Goal: Information Seeking & Learning: Learn about a topic

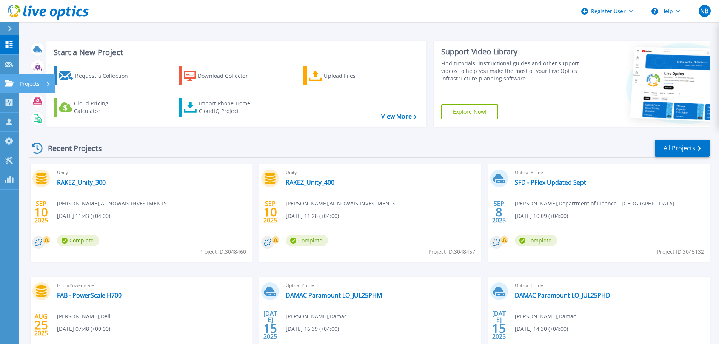
click at [7, 87] on link "Projects Projects" at bounding box center [9, 83] width 19 height 19
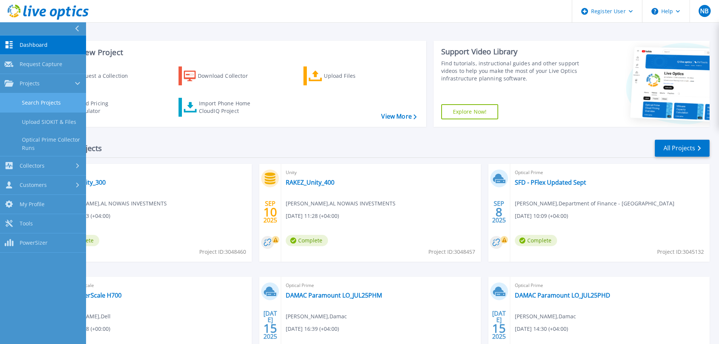
click at [17, 100] on link "Search Projects" at bounding box center [43, 102] width 86 height 19
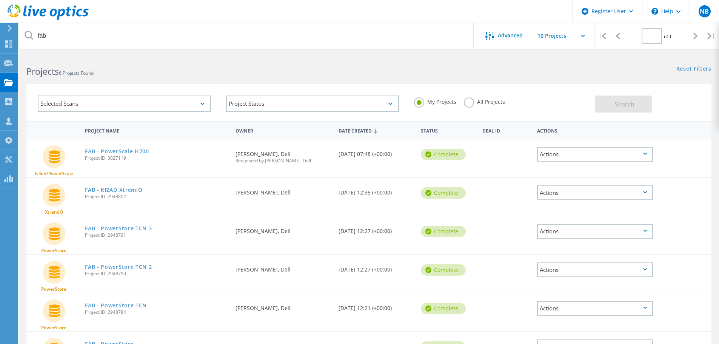
type input "1"
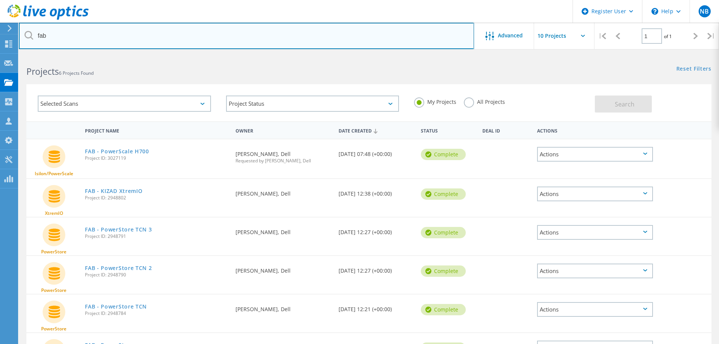
click at [83, 39] on input "fab" at bounding box center [246, 36] width 455 height 26
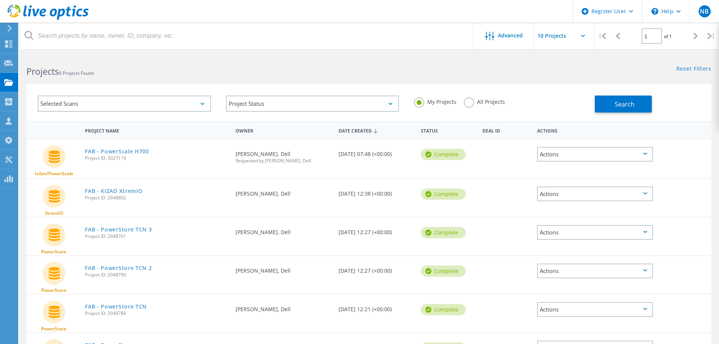
click at [466, 102] on label "All Projects" at bounding box center [484, 100] width 41 height 7
click at [0, 0] on input "All Projects" at bounding box center [0, 0] width 0 height 0
click at [233, 18] on header "Register User \n Help Explore Helpful Articles Contact Support NB Dell User Nev…" at bounding box center [359, 11] width 719 height 23
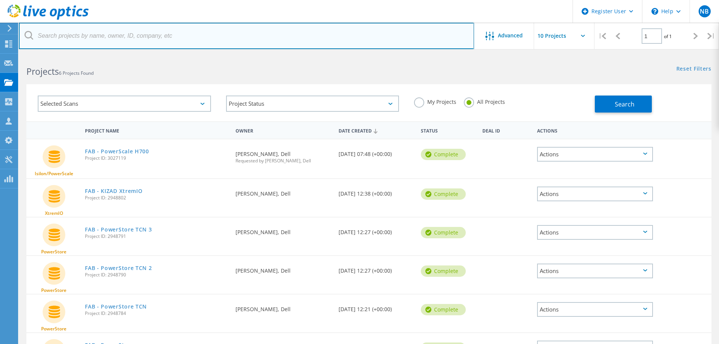
click at [240, 35] on input "text" at bounding box center [246, 36] width 455 height 26
type input "EIIC"
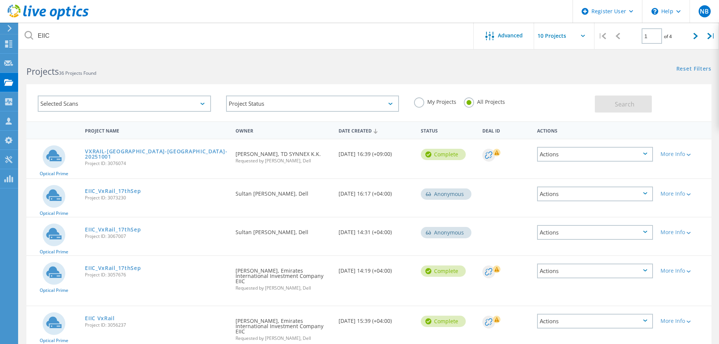
click at [445, 194] on div "Anonymous" at bounding box center [446, 193] width 51 height 11
click at [462, 194] on div "Anonymous" at bounding box center [446, 193] width 51 height 11
click at [112, 192] on link "EIIC_VxRail_17thSep" at bounding box center [113, 190] width 56 height 5
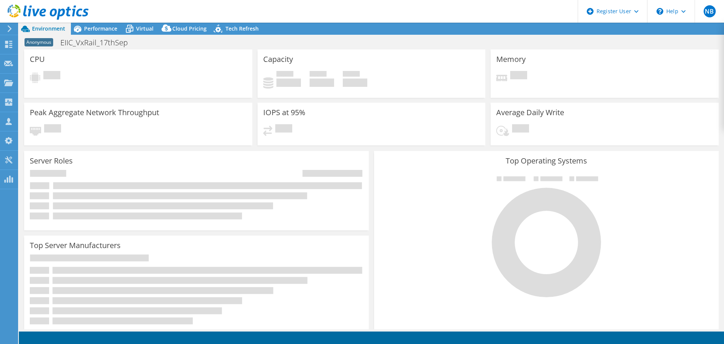
select select "USD"
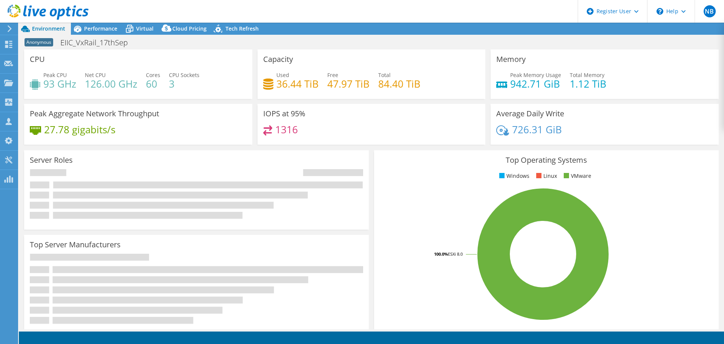
click at [251, 149] on div "Server Roles Physical Servers represent bare metal servers that were targets of…" at bounding box center [197, 189] width 350 height 84
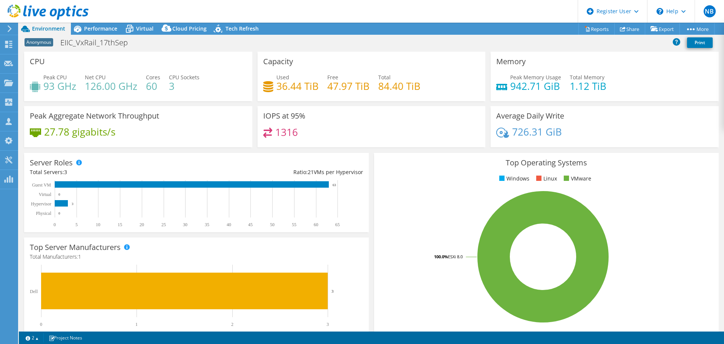
click at [515, 89] on h4 "942.71 GiB" at bounding box center [535, 86] width 51 height 8
click at [447, 121] on div "IOPS at 95% 1316" at bounding box center [372, 126] width 228 height 41
click at [193, 161] on div "Server Roles Physical Servers represent bare metal servers that were targets of…" at bounding box center [196, 192] width 345 height 79
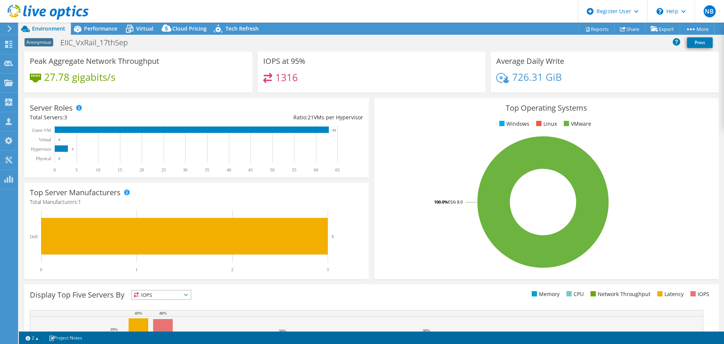
scroll to position [9, 0]
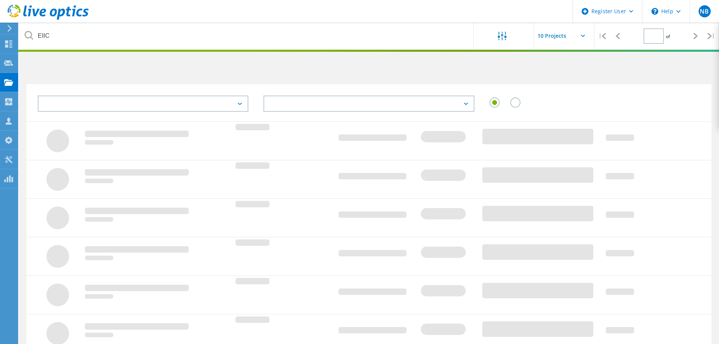
type input "1"
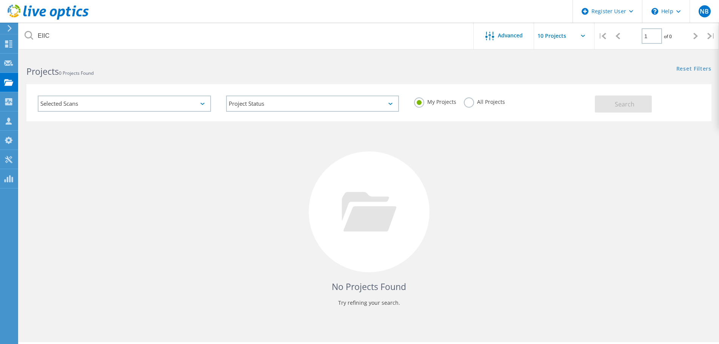
click at [469, 101] on label "All Projects" at bounding box center [484, 100] width 41 height 7
click at [0, 0] on input "All Projects" at bounding box center [0, 0] width 0 height 0
click at [614, 105] on button "Search" at bounding box center [623, 103] width 57 height 17
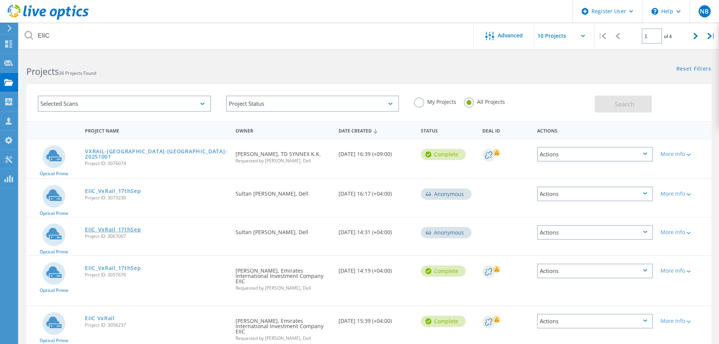
click at [99, 232] on link "EIIC_VxRail_17thSep" at bounding box center [113, 229] width 56 height 5
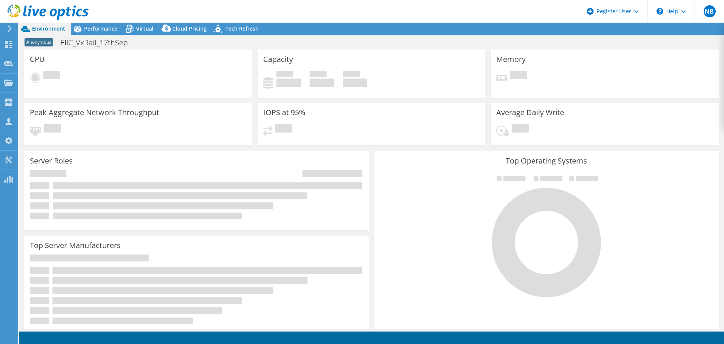
select select "USD"
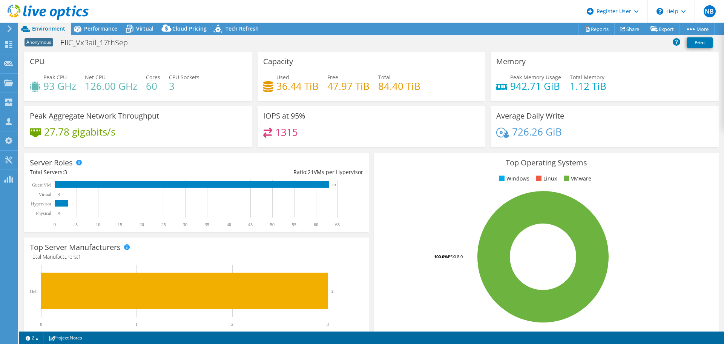
click at [245, 154] on div "Server Roles Physical Servers represent bare metal servers that were targets of…" at bounding box center [196, 192] width 345 height 79
click at [312, 90] on h4 "36.44 TiB" at bounding box center [298, 86] width 42 height 8
click at [310, 87] on h4 "36.44 TiB" at bounding box center [298, 86] width 42 height 8
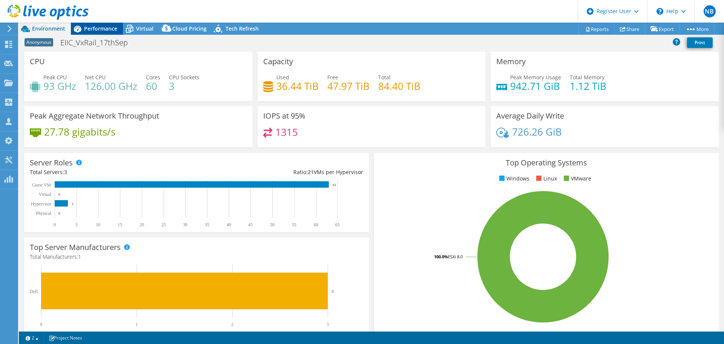
click at [108, 23] on div "Performance" at bounding box center [97, 29] width 52 height 12
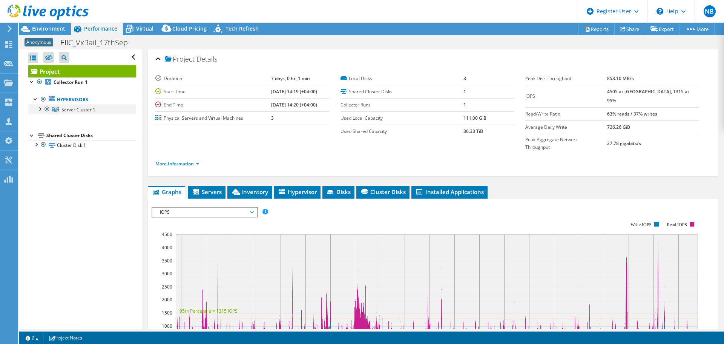
click at [40, 109] on div at bounding box center [40, 108] width 8 height 8
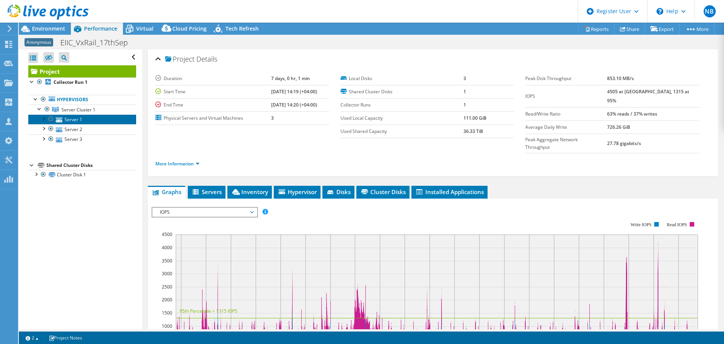
click at [91, 120] on link "Server 1" at bounding box center [82, 119] width 108 height 10
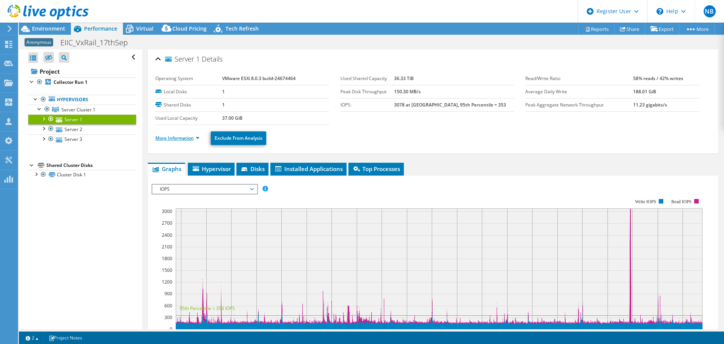
click at [185, 135] on link "More Information" at bounding box center [177, 138] width 44 height 6
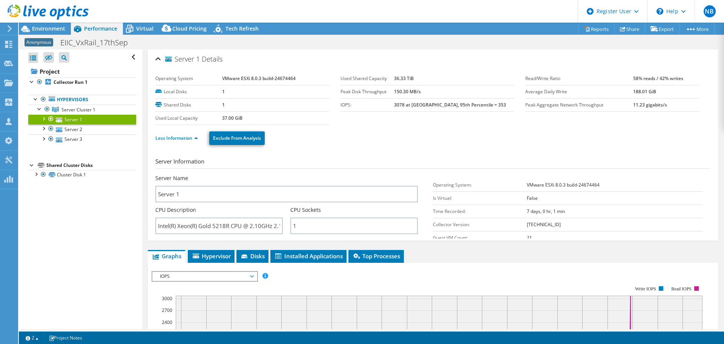
click at [326, 102] on td "1" at bounding box center [275, 104] width 107 height 13
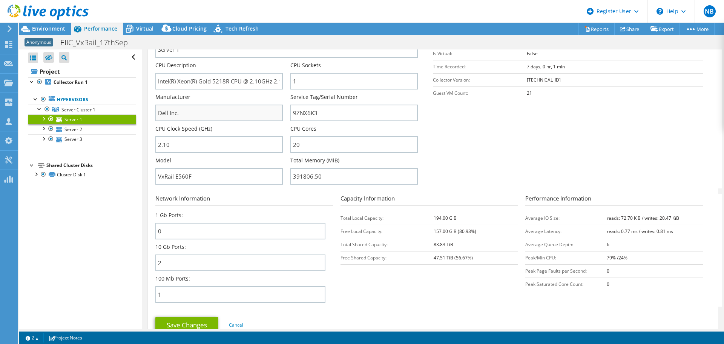
scroll to position [151, 0]
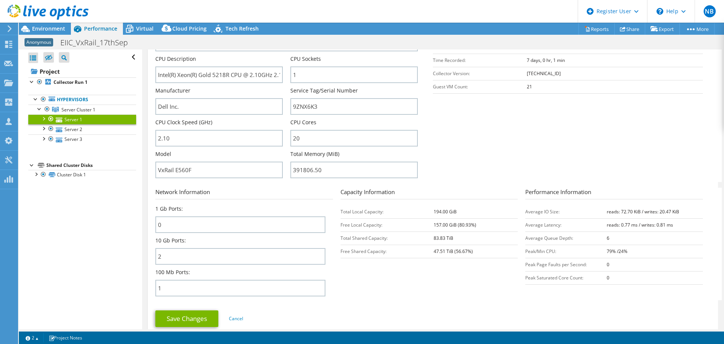
click at [287, 194] on h3 "Network Information" at bounding box center [244, 193] width 178 height 12
click at [480, 151] on section "Server Information Server Name Server 1 CPU Description Intel(R) Xeon(R) Gold 5…" at bounding box center [434, 94] width 559 height 176
click at [22, 29] on icon at bounding box center [25, 29] width 9 height 6
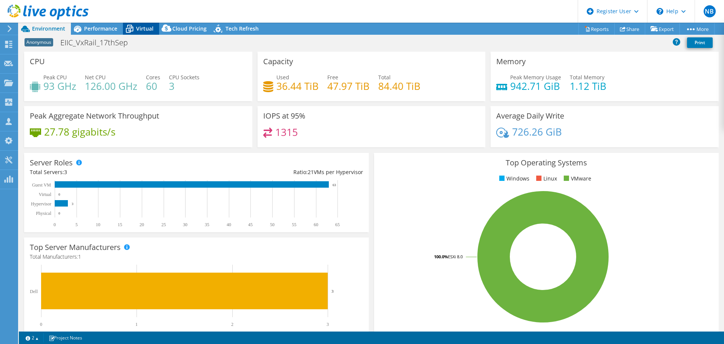
click at [138, 27] on span "Virtual" at bounding box center [144, 28] width 17 height 7
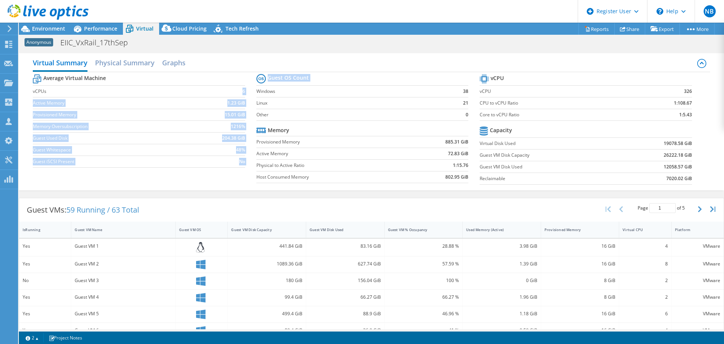
drag, startPoint x: 240, startPoint y: 89, endPoint x: 256, endPoint y: 89, distance: 15.8
click at [256, 89] on div "Average Virtual Machine vCPUs 6 Active Memory 1.23 GiB Provisioned Memory 15.01…" at bounding box center [371, 130] width 677 height 116
click at [253, 88] on section "Average Virtual Machine vCPUs 6 Active Memory 1.23 GiB Provisioned Memory 15.01…" at bounding box center [144, 121] width 223 height 99
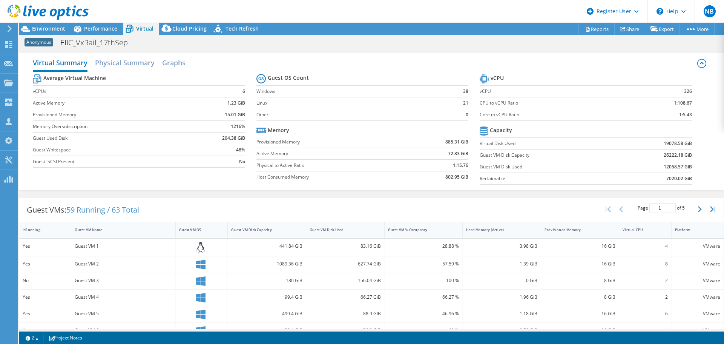
click at [508, 89] on label "vCPU" at bounding box center [555, 92] width 150 height 8
click at [684, 88] on b "326" at bounding box center [688, 92] width 8 height 8
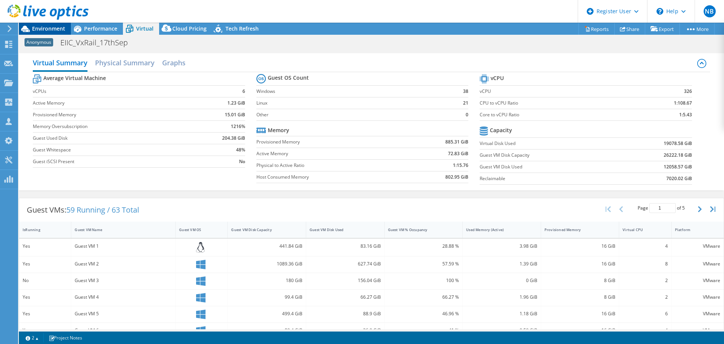
click at [29, 27] on icon at bounding box center [25, 28] width 13 height 13
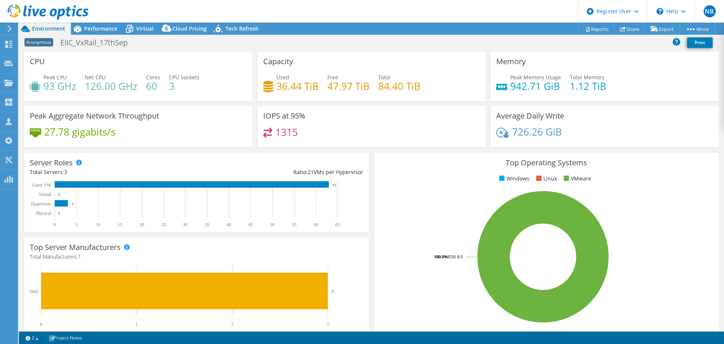
click at [150, 86] on h4 "60" at bounding box center [153, 86] width 14 height 8
click at [152, 101] on div "CPU Peak CPU 93 GHz Net CPU 126.00 GHz Cores 60 CPU Sockets 3" at bounding box center [139, 79] width 234 height 54
click at [360, 85] on h4 "47.97 TiB" at bounding box center [348, 86] width 42 height 8
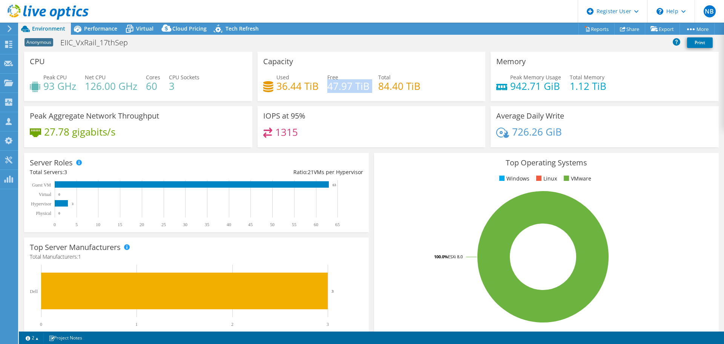
click at [360, 85] on h4 "47.97 TiB" at bounding box center [348, 86] width 42 height 8
click at [336, 59] on div "Capacity Used 36.44 TiB Free 47.97 TiB Total 84.40 TiB" at bounding box center [372, 76] width 228 height 49
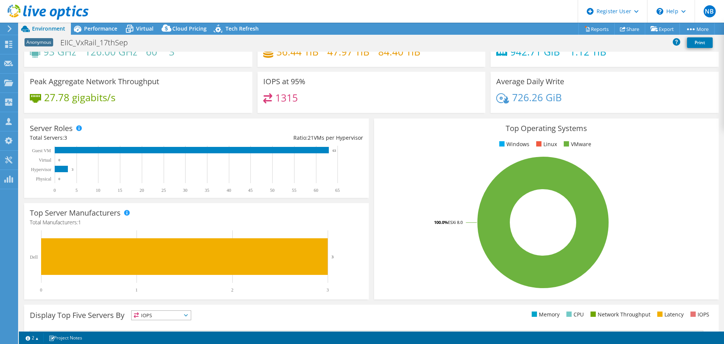
scroll to position [0, 0]
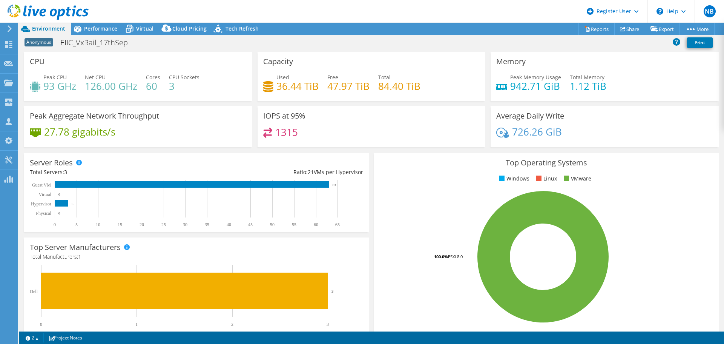
click at [184, 118] on div "Peak Aggregate Network Throughput 27.78 gigabits/s" at bounding box center [138, 126] width 228 height 41
click at [107, 90] on h4 "126.00 GHz" at bounding box center [111, 86] width 52 height 8
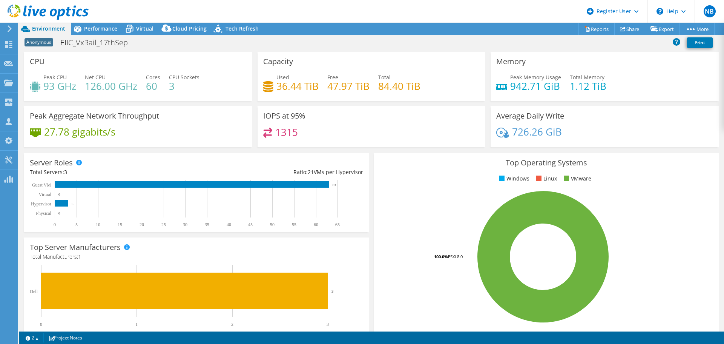
click at [140, 66] on div "CPU Peak CPU 93 GHz Net CPU 126.00 GHz Cores 60 CPU Sockets 3" at bounding box center [138, 76] width 228 height 49
click at [69, 77] on div "Peak CPU 93 GHz" at bounding box center [59, 81] width 33 height 17
click at [61, 89] on h4 "93 GHz" at bounding box center [59, 86] width 33 height 8
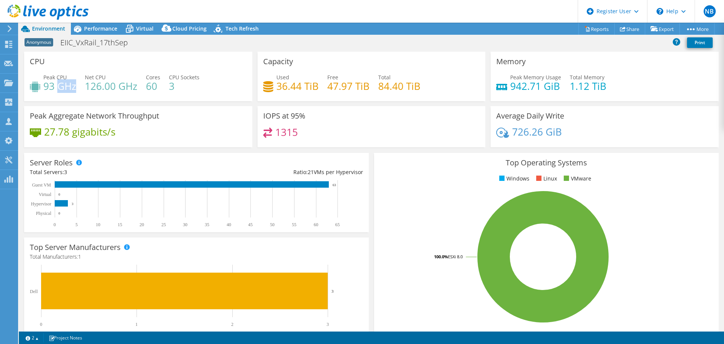
click at [61, 89] on h4 "93 GHz" at bounding box center [59, 86] width 33 height 8
click at [131, 65] on div "CPU Peak CPU 93 GHz Net CPU 126.00 GHz Cores 60 CPU Sockets 3" at bounding box center [138, 76] width 228 height 49
click at [102, 94] on div "Peak CPU 93 GHz Net CPU 126.00 GHz Cores 60 CPU Sockets 3" at bounding box center [138, 85] width 217 height 25
click at [94, 84] on h4 "126.00 GHz" at bounding box center [111, 86] width 52 height 8
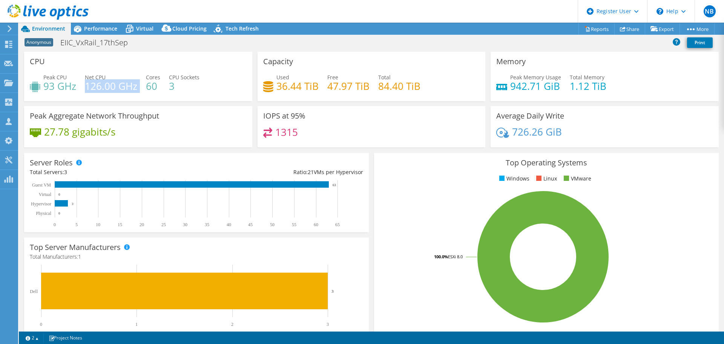
click at [94, 84] on h4 "126.00 GHz" at bounding box center [111, 86] width 52 height 8
click at [52, 89] on h4 "93 GHz" at bounding box center [59, 86] width 33 height 8
click at [206, 78] on div "Peak CPU 93 GHz Net CPU 126.00 GHz Cores 60 CPU Sockets 3" at bounding box center [138, 85] width 217 height 25
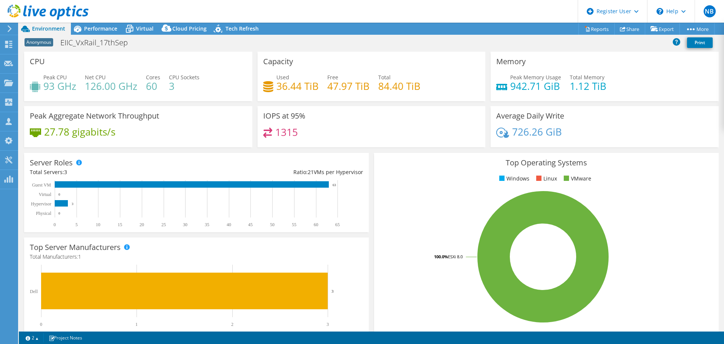
click at [156, 87] on h4 "60" at bounding box center [153, 86] width 14 height 8
click at [147, 87] on h4 "60" at bounding box center [153, 86] width 14 height 8
click at [147, 31] on span "Virtual" at bounding box center [144, 28] width 17 height 7
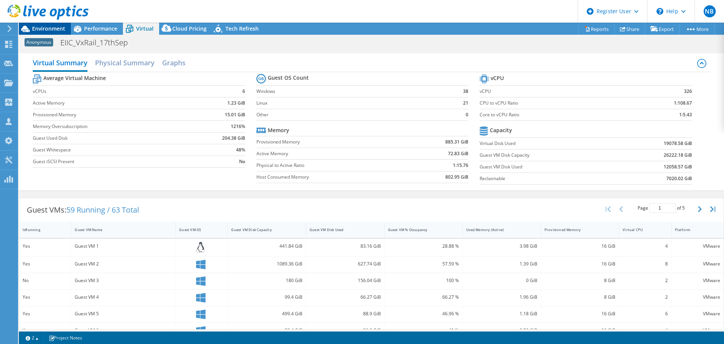
click at [39, 28] on span "Environment" at bounding box center [48, 28] width 33 height 7
